Goal: Task Accomplishment & Management: Use online tool/utility

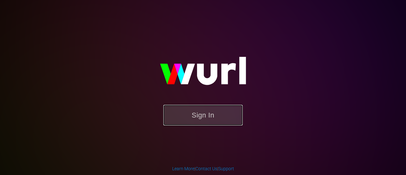
click at [200, 109] on button "Sign In" at bounding box center [202, 115] width 79 height 21
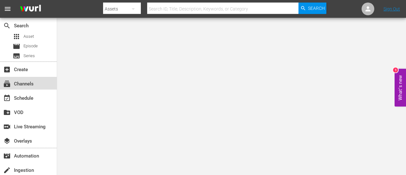
click at [35, 77] on div "subscriptions Channels" at bounding box center [28, 83] width 57 height 13
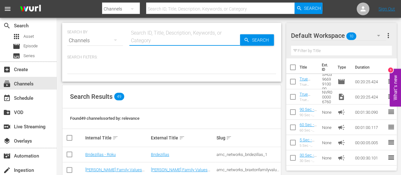
click at [151, 43] on input "text" at bounding box center [184, 40] width 111 height 15
type input "walking"
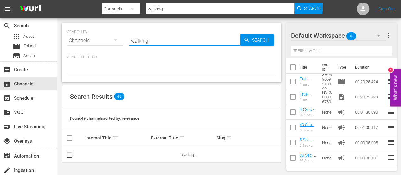
type input "walking"
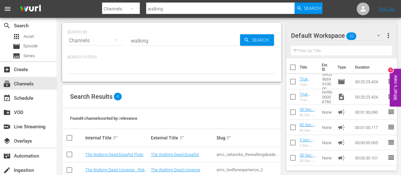
click at [135, 63] on div at bounding box center [171, 68] width 209 height 11
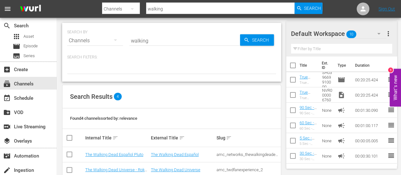
scroll to position [44, 0]
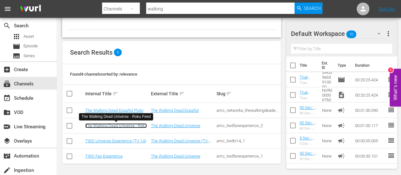
click at [126, 125] on link "The Walking Dead Universe - Roku Feed" at bounding box center [116, 128] width 62 height 10
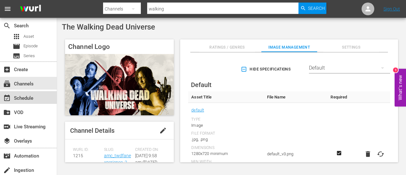
click at [27, 96] on div "event_available Schedule" at bounding box center [18, 97] width 36 height 6
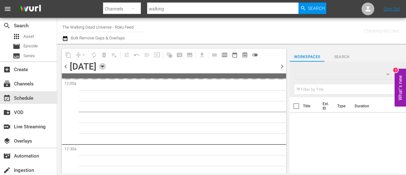
click at [106, 67] on icon "button" at bounding box center [102, 66] width 7 height 7
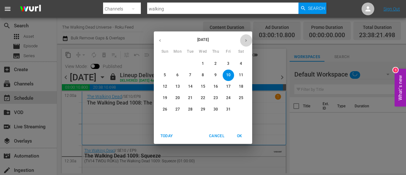
click at [244, 43] on button "button" at bounding box center [246, 40] width 12 height 12
click at [157, 39] on button "button" at bounding box center [160, 40] width 12 height 12
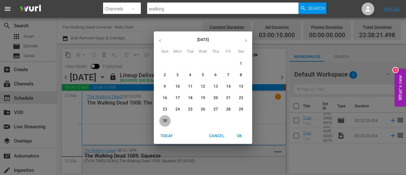
click at [164, 117] on button "30" at bounding box center [164, 120] width 11 height 11
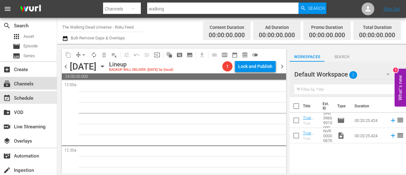
click at [32, 88] on div "subscriptions Channels" at bounding box center [28, 83] width 57 height 13
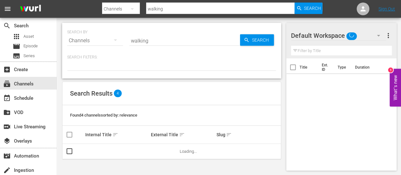
click at [157, 41] on input "walking" at bounding box center [184, 40] width 111 height 15
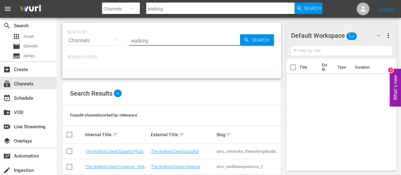
drag, startPoint x: 155, startPoint y: 37, endPoint x: 148, endPoint y: 41, distance: 7.8
click at [148, 41] on input "walking" at bounding box center [184, 40] width 111 height 15
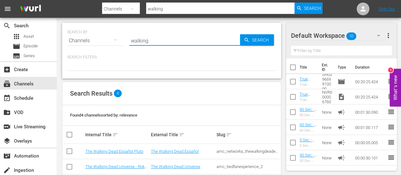
click at [148, 41] on input "walking" at bounding box center [184, 40] width 111 height 15
drag, startPoint x: 148, startPoint y: 41, endPoint x: 119, endPoint y: 43, distance: 28.3
click at [119, 43] on div "SEARCH BY Search By Channels Search ID, Title, Description, Keywords, or Catego…" at bounding box center [171, 36] width 209 height 23
type input "anime"
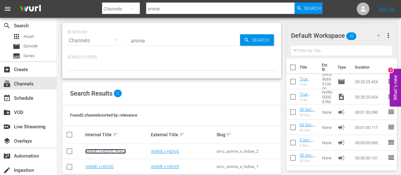
click at [96, 149] on link "ANIME x HIDIVE (Roku)" at bounding box center [105, 151] width 41 height 5
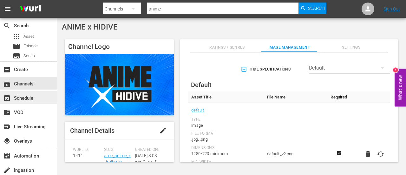
click at [30, 94] on div "event_available Schedule" at bounding box center [18, 97] width 36 height 6
